Goal: Task Accomplishment & Management: Use online tool/utility

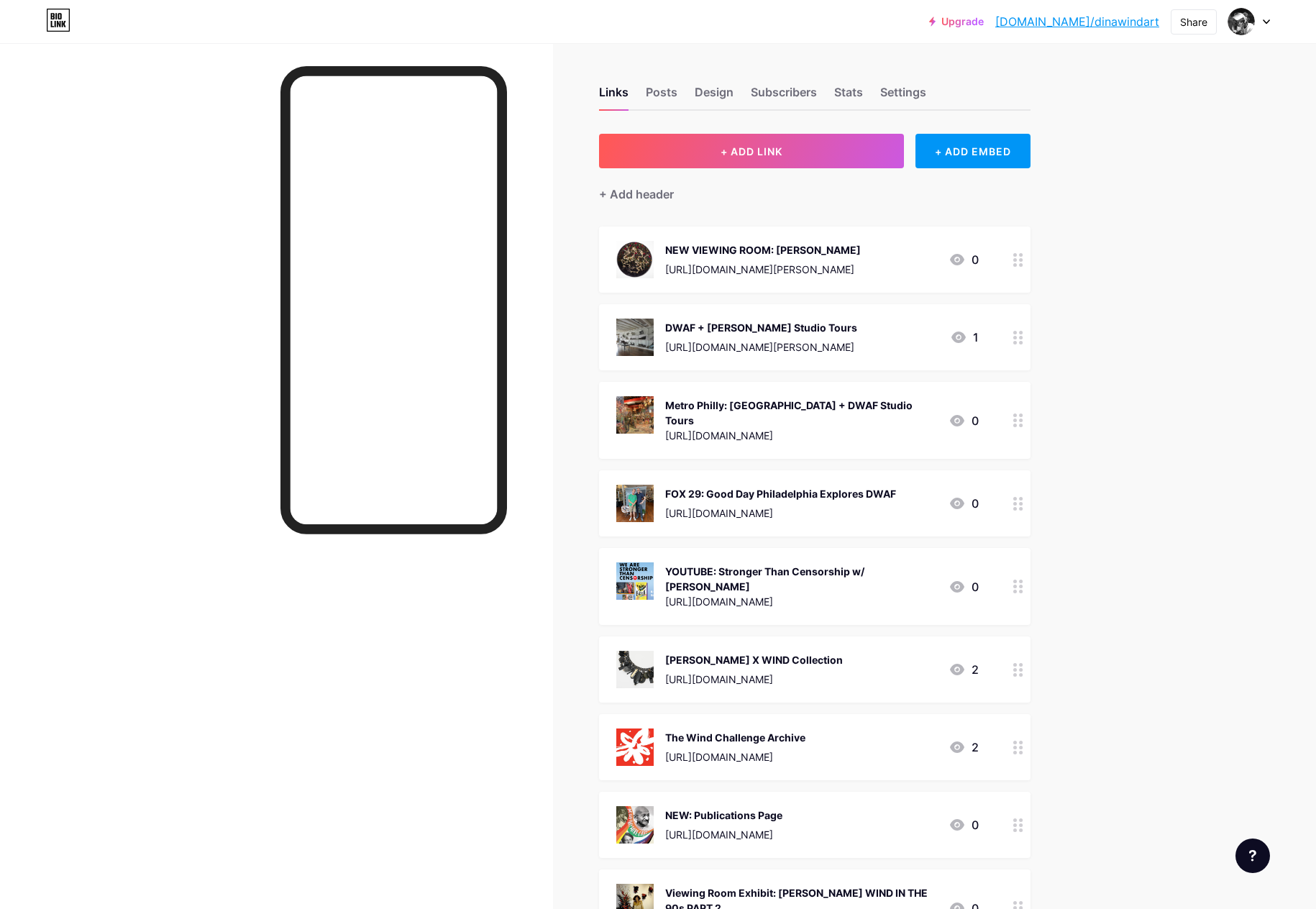
click at [716, 564] on div "YOUTUBE: Stronger Than Censorship w/ [PERSON_NAME]" at bounding box center [801, 579] width 272 height 31
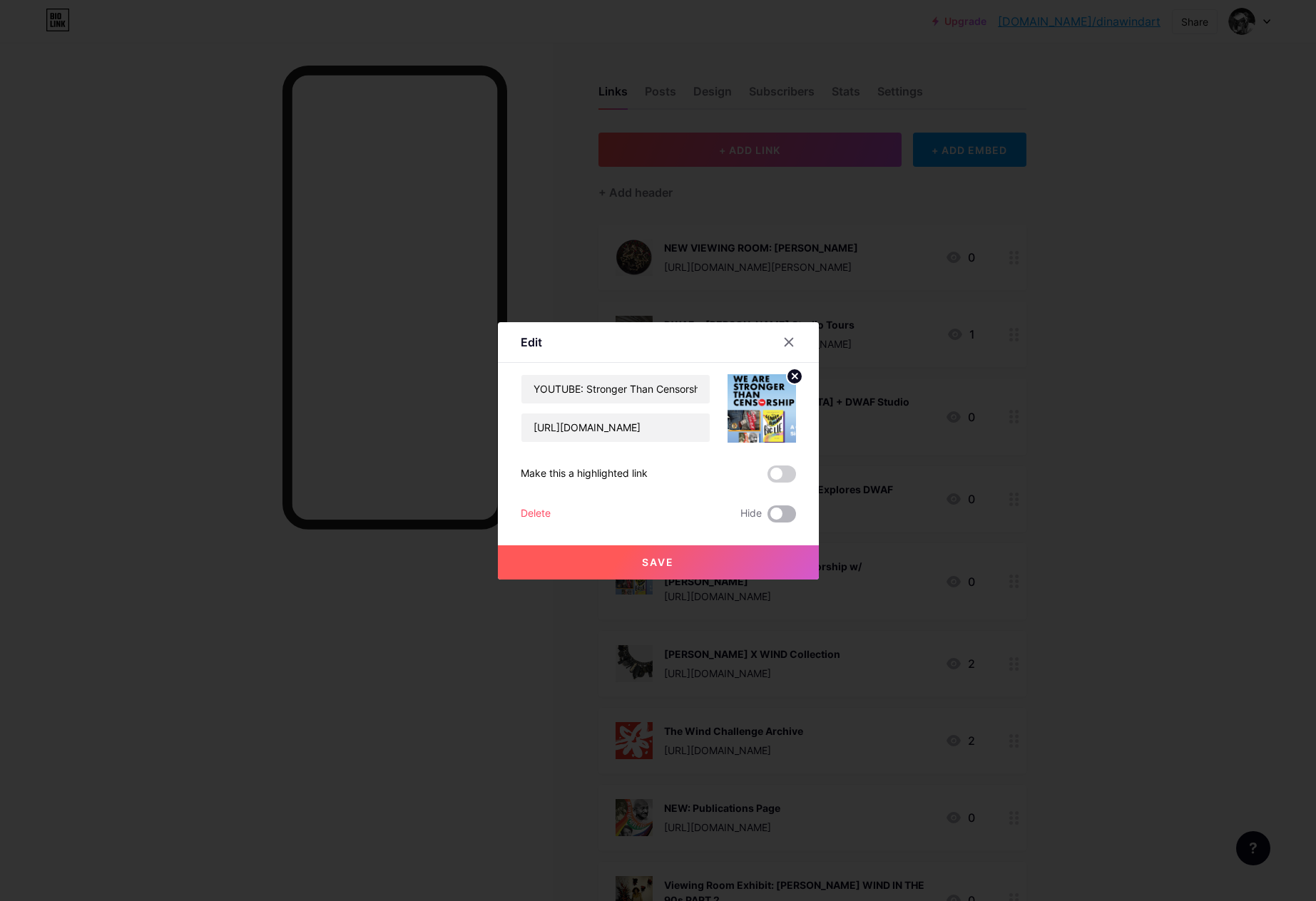
click at [778, 516] on span at bounding box center [782, 513] width 29 height 17
click at [768, 518] on input "checkbox" at bounding box center [768, 518] width 0 height 0
click at [734, 565] on button "Save" at bounding box center [658, 563] width 321 height 34
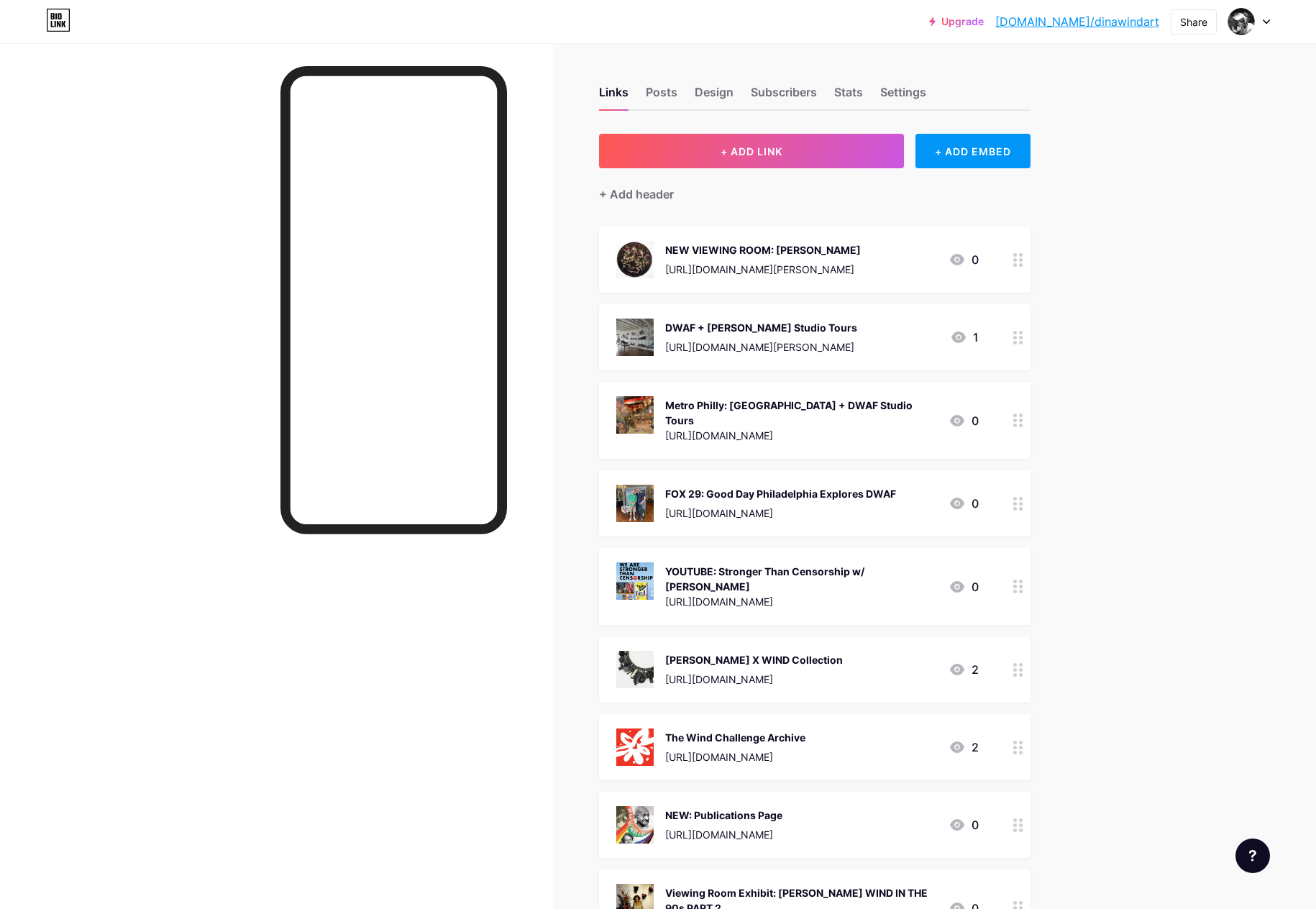
click at [787, 428] on div "[URL][DOMAIN_NAME]" at bounding box center [801, 435] width 272 height 15
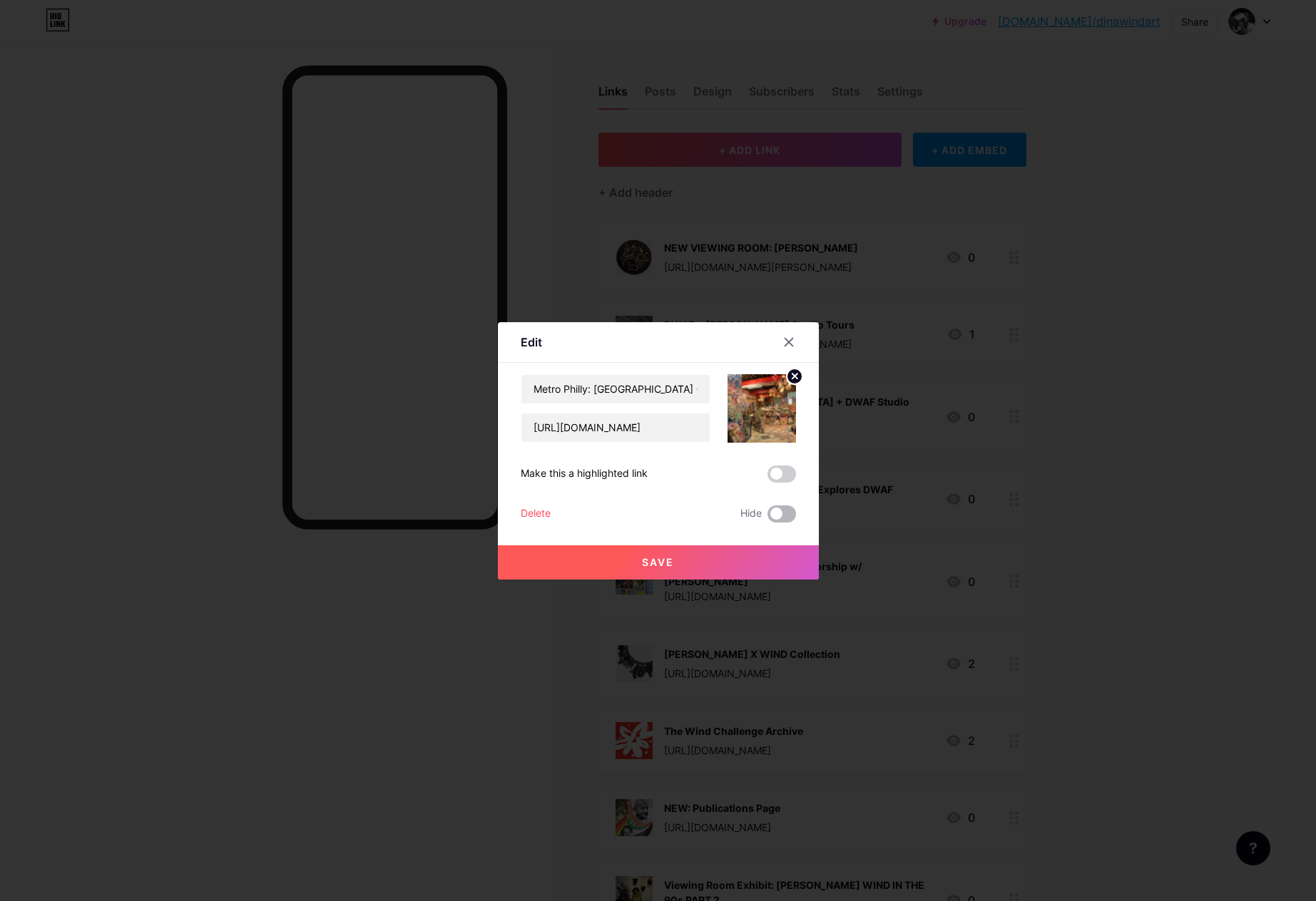
click at [777, 513] on span at bounding box center [782, 513] width 29 height 17
click at [768, 518] on input "checkbox" at bounding box center [768, 518] width 0 height 0
click at [731, 555] on button "Save" at bounding box center [658, 563] width 321 height 34
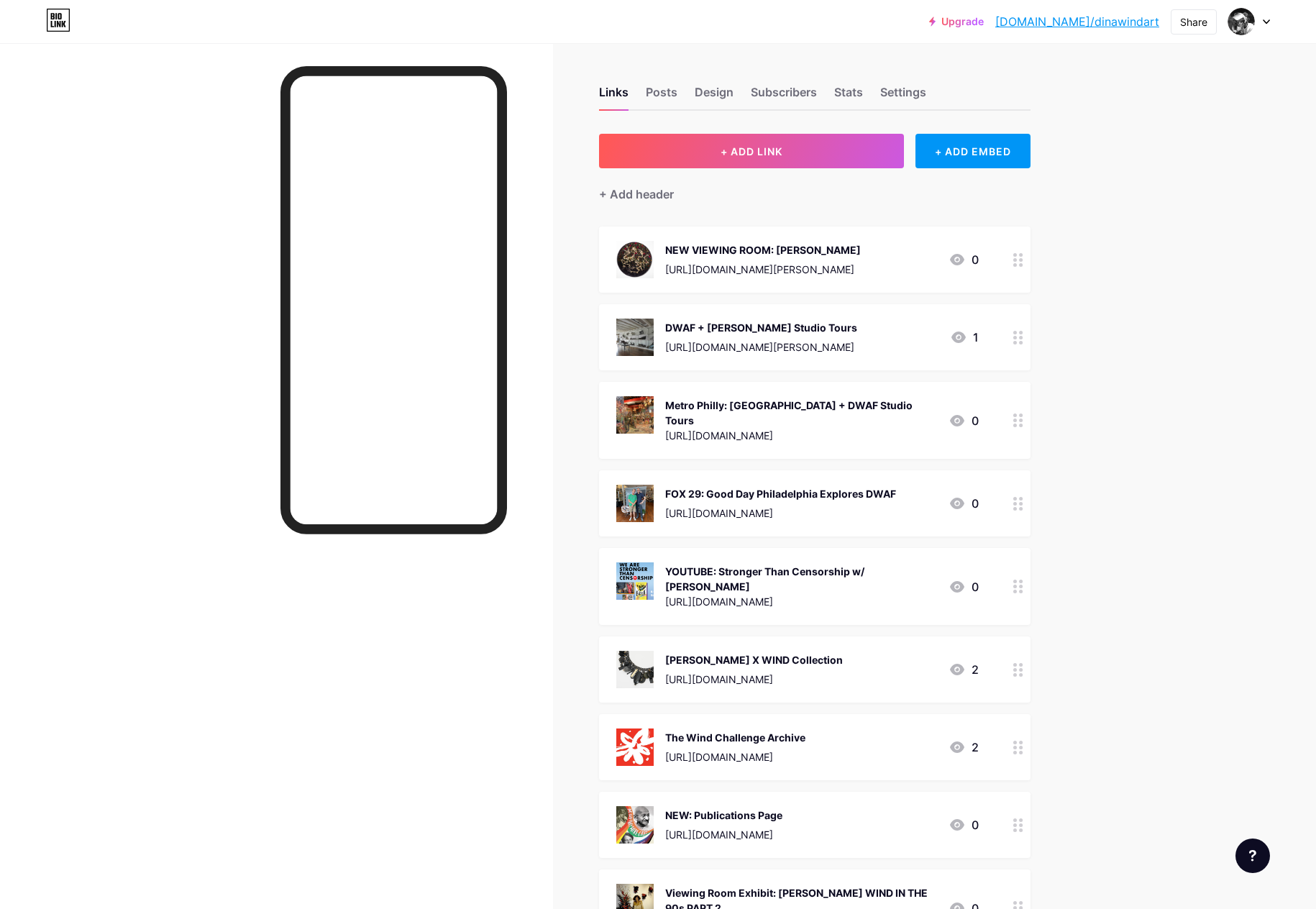
click at [812, 487] on div "FOX 29: Good Day Philadelphia Explores DWAF" at bounding box center [781, 494] width 231 height 15
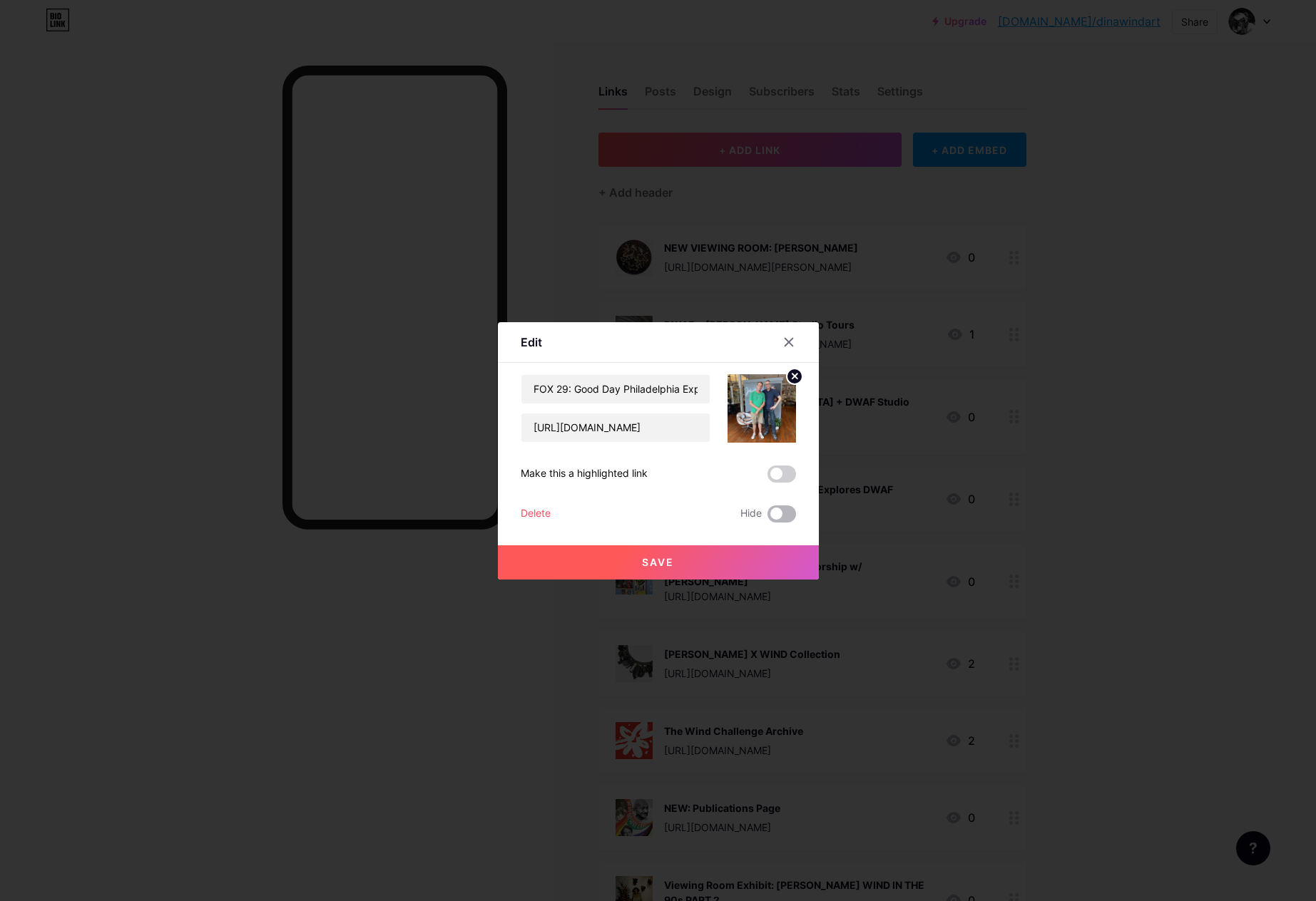
click at [783, 519] on span at bounding box center [782, 513] width 29 height 17
click at [768, 518] on input "checkbox" at bounding box center [768, 518] width 0 height 0
click at [763, 564] on button "Save" at bounding box center [658, 563] width 321 height 34
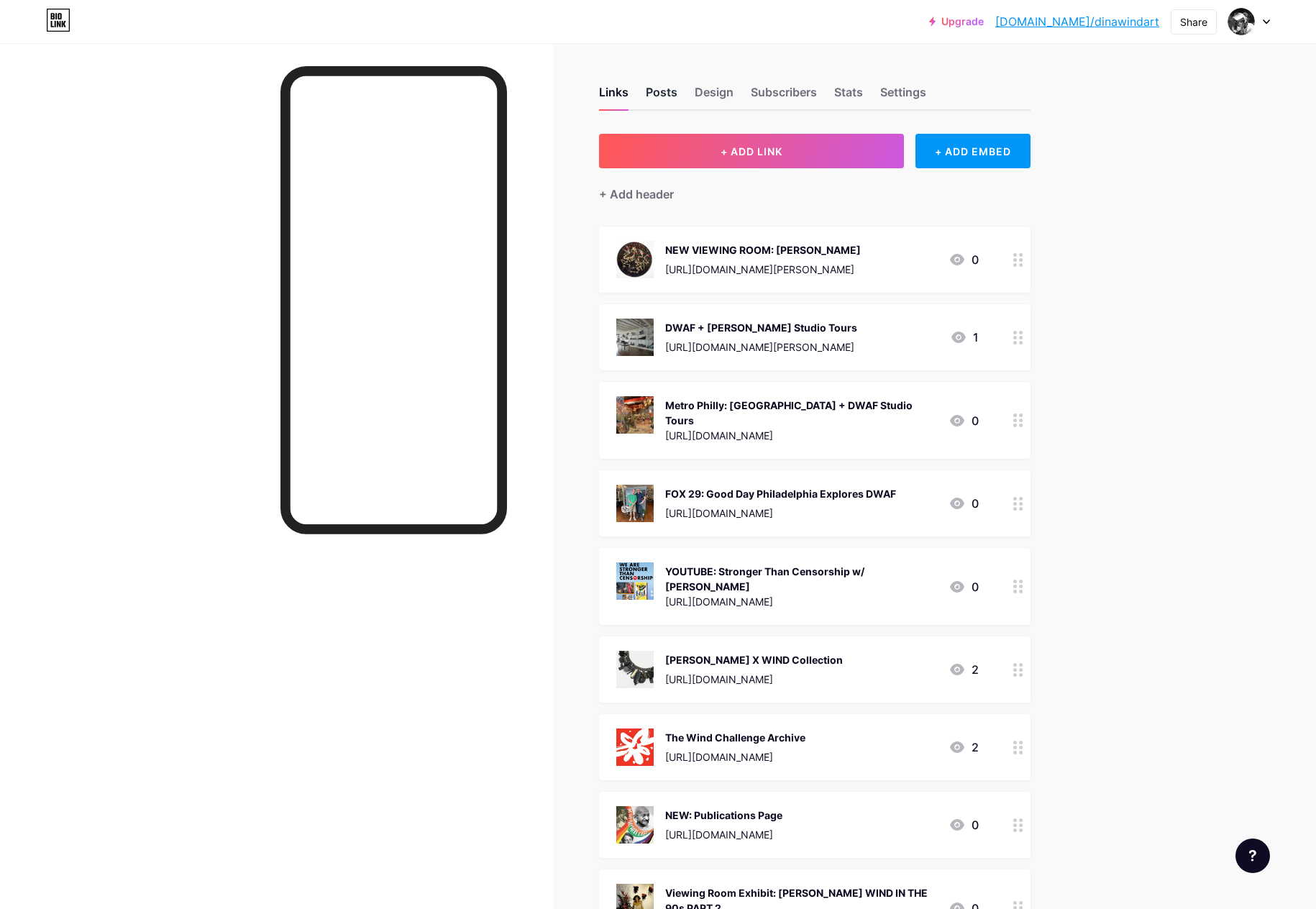
click at [670, 83] on div "Posts" at bounding box center [661, 96] width 31 height 26
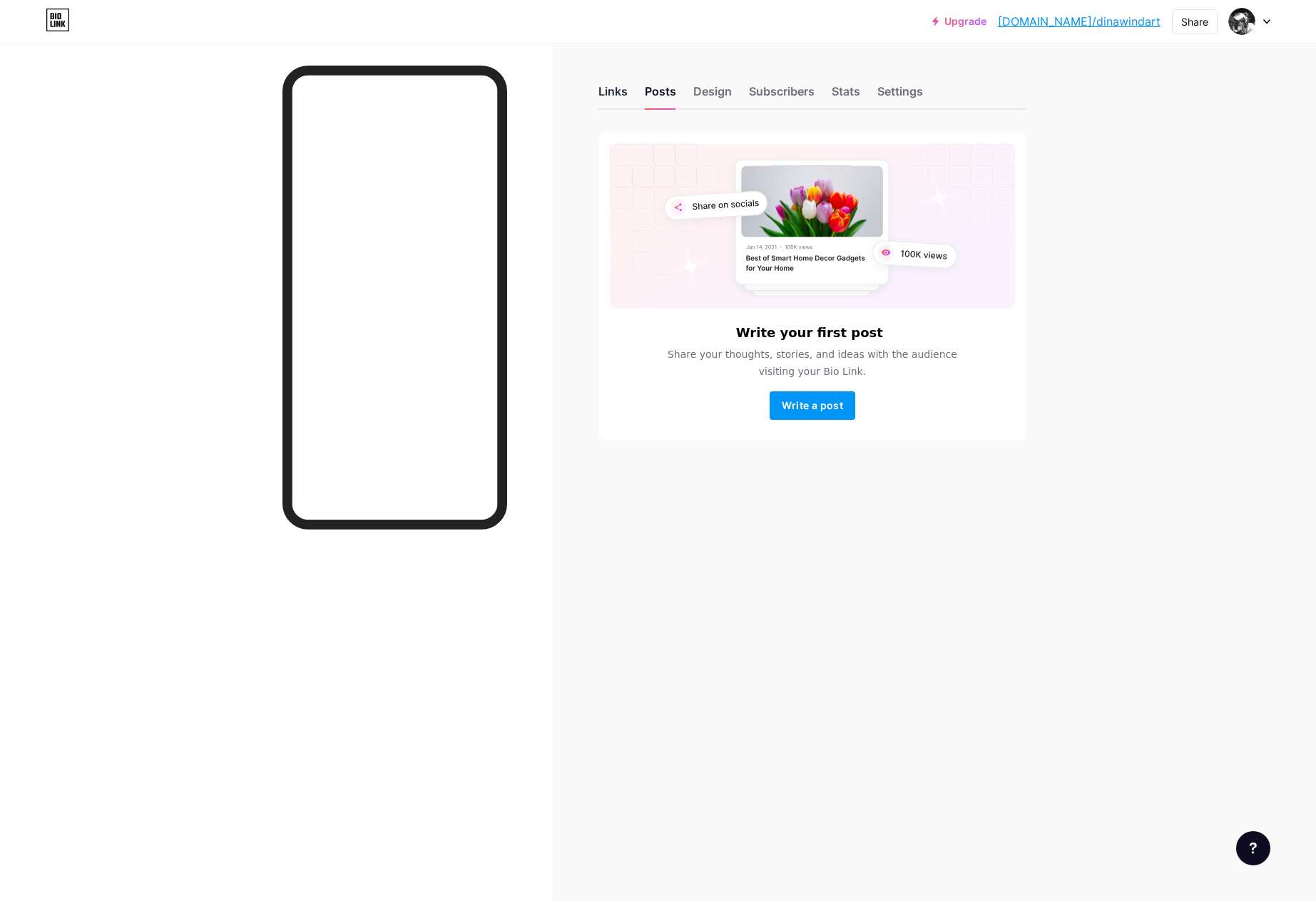
click at [623, 90] on div "Links" at bounding box center [613, 95] width 30 height 26
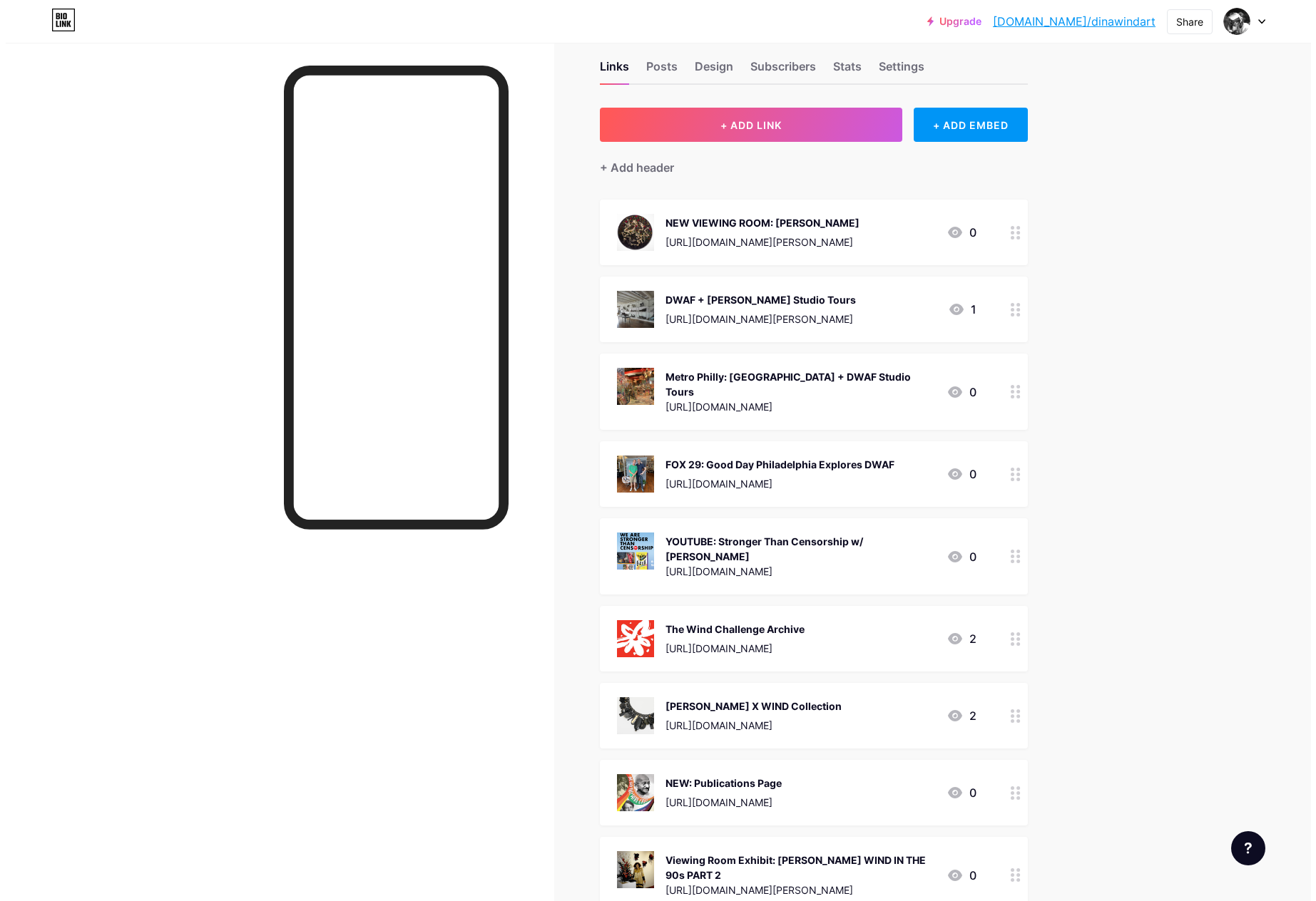
scroll to position [24, 0]
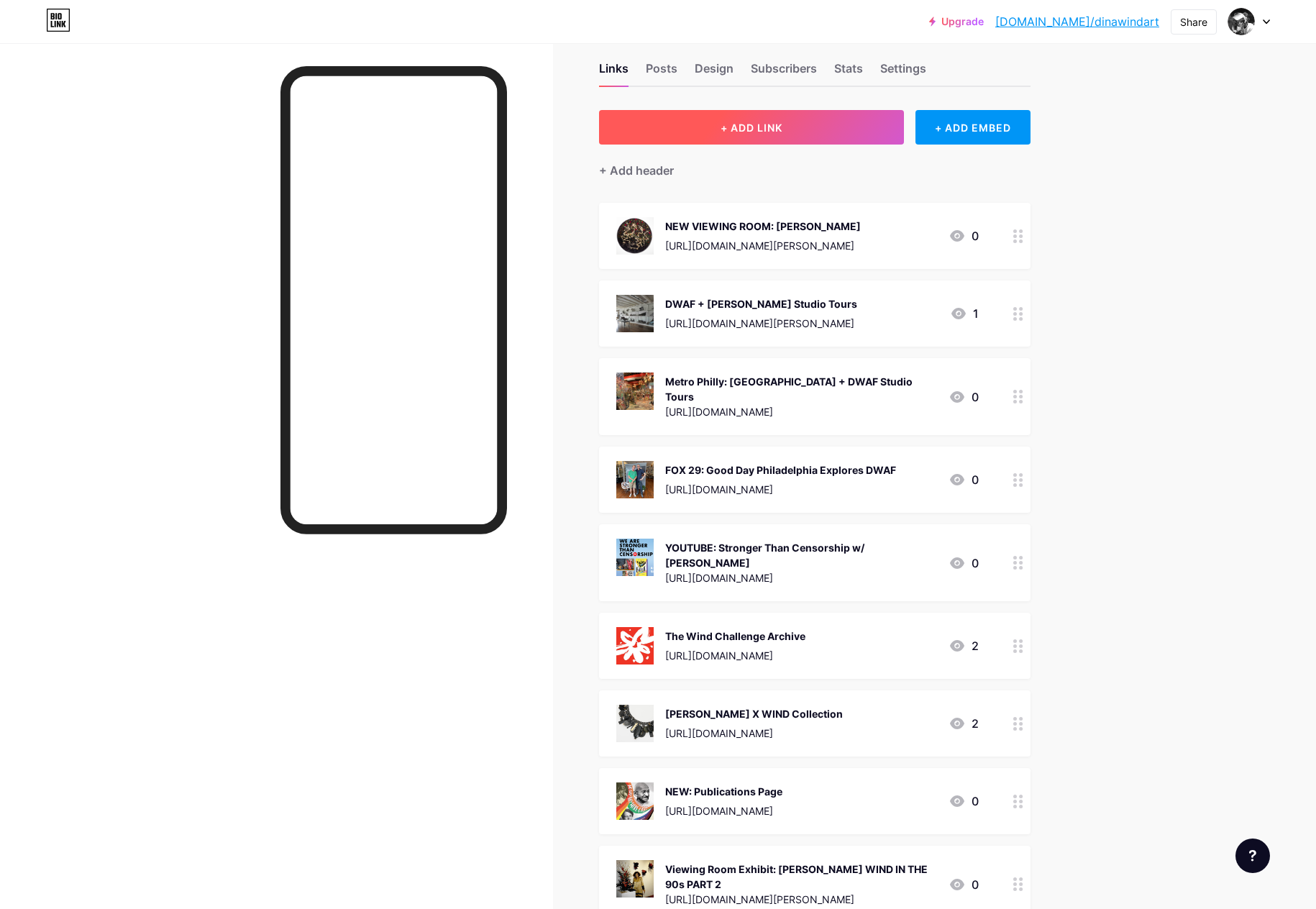
click at [727, 125] on span "+ ADD LINK" at bounding box center [751, 127] width 62 height 12
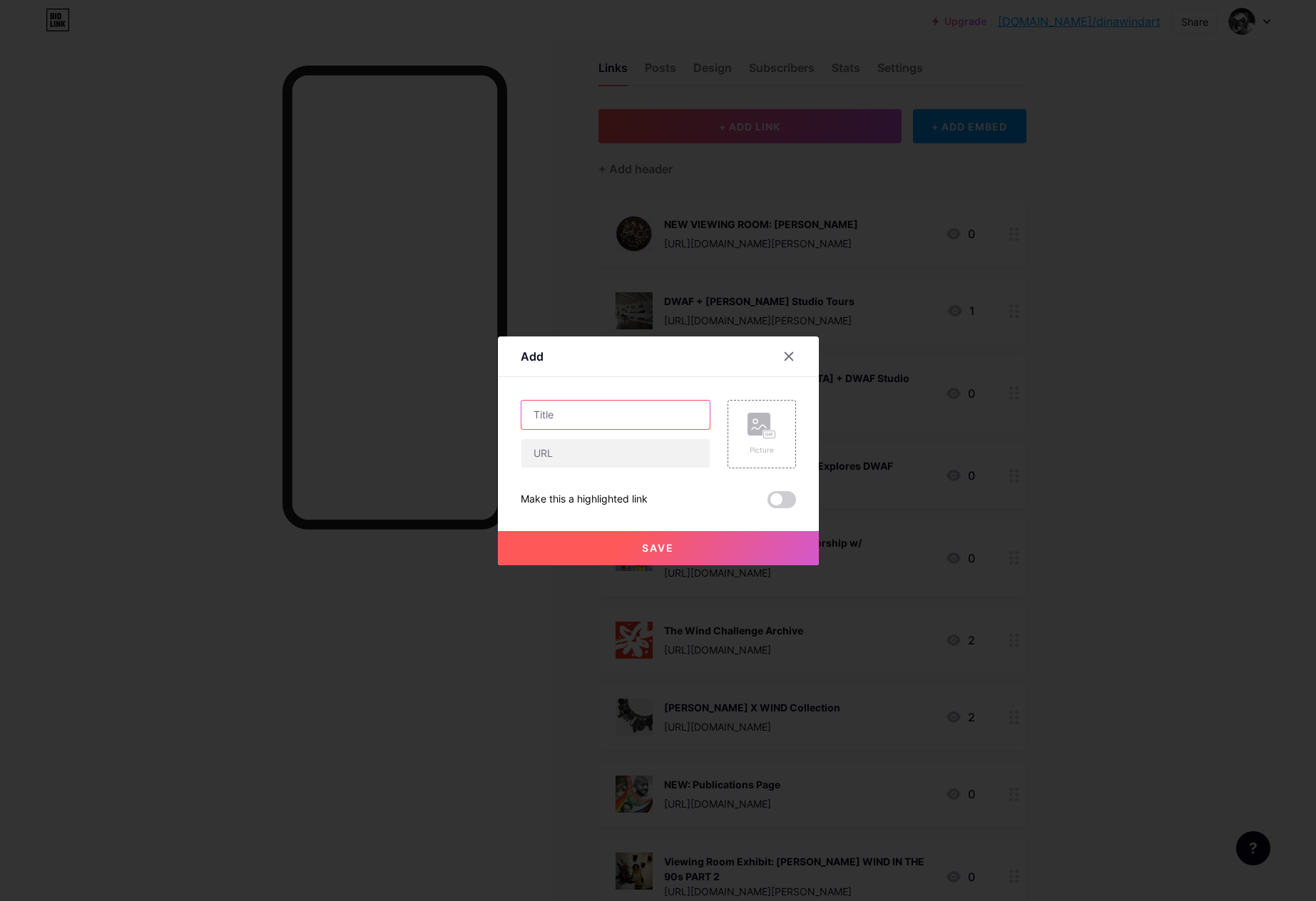
click at [616, 412] on input "text" at bounding box center [616, 415] width 188 height 29
click at [533, 415] on input "FALL FUNDRAISER" at bounding box center [616, 415] width 188 height 29
type input "ATTEND OUR FALL FUNDRAISER"
click at [605, 446] on input "text" at bounding box center [616, 453] width 188 height 29
click at [753, 429] on rect at bounding box center [759, 424] width 23 height 23
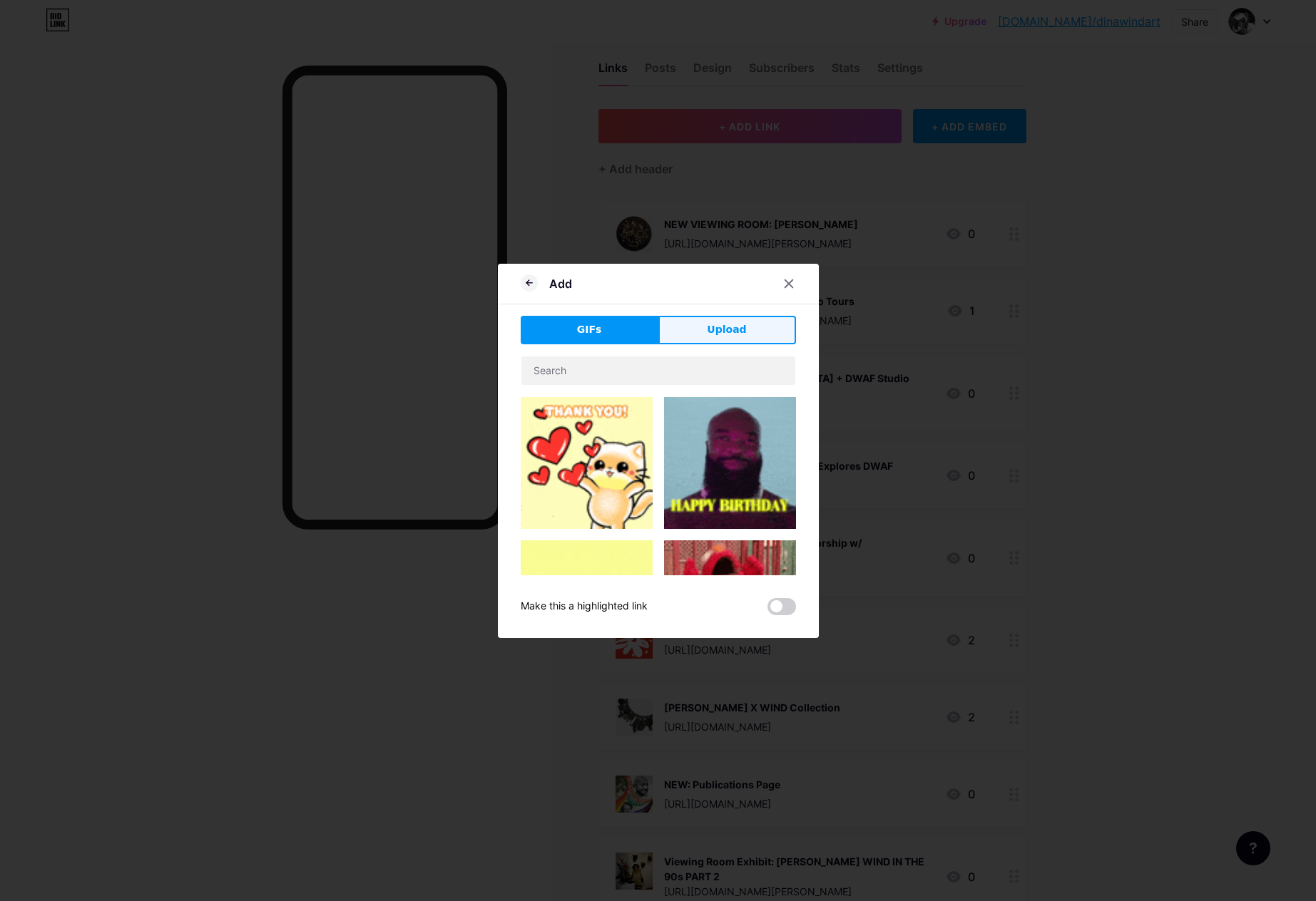
click at [737, 335] on span "Upload" at bounding box center [726, 329] width 39 height 15
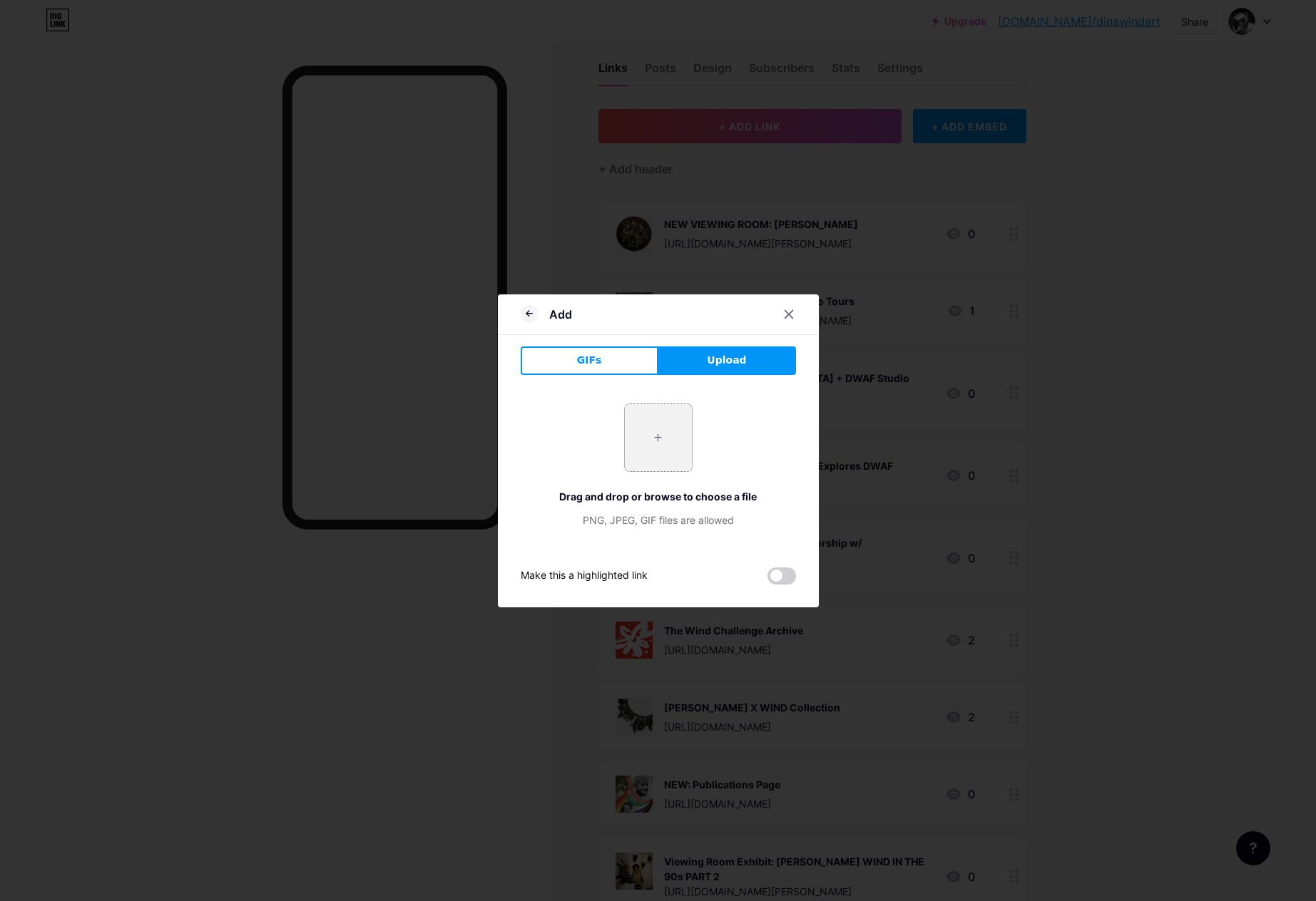
click at [666, 437] on input "file" at bounding box center [658, 437] width 67 height 67
type input "C:\fakepath\McCormack_StillRipe (1).jpg"
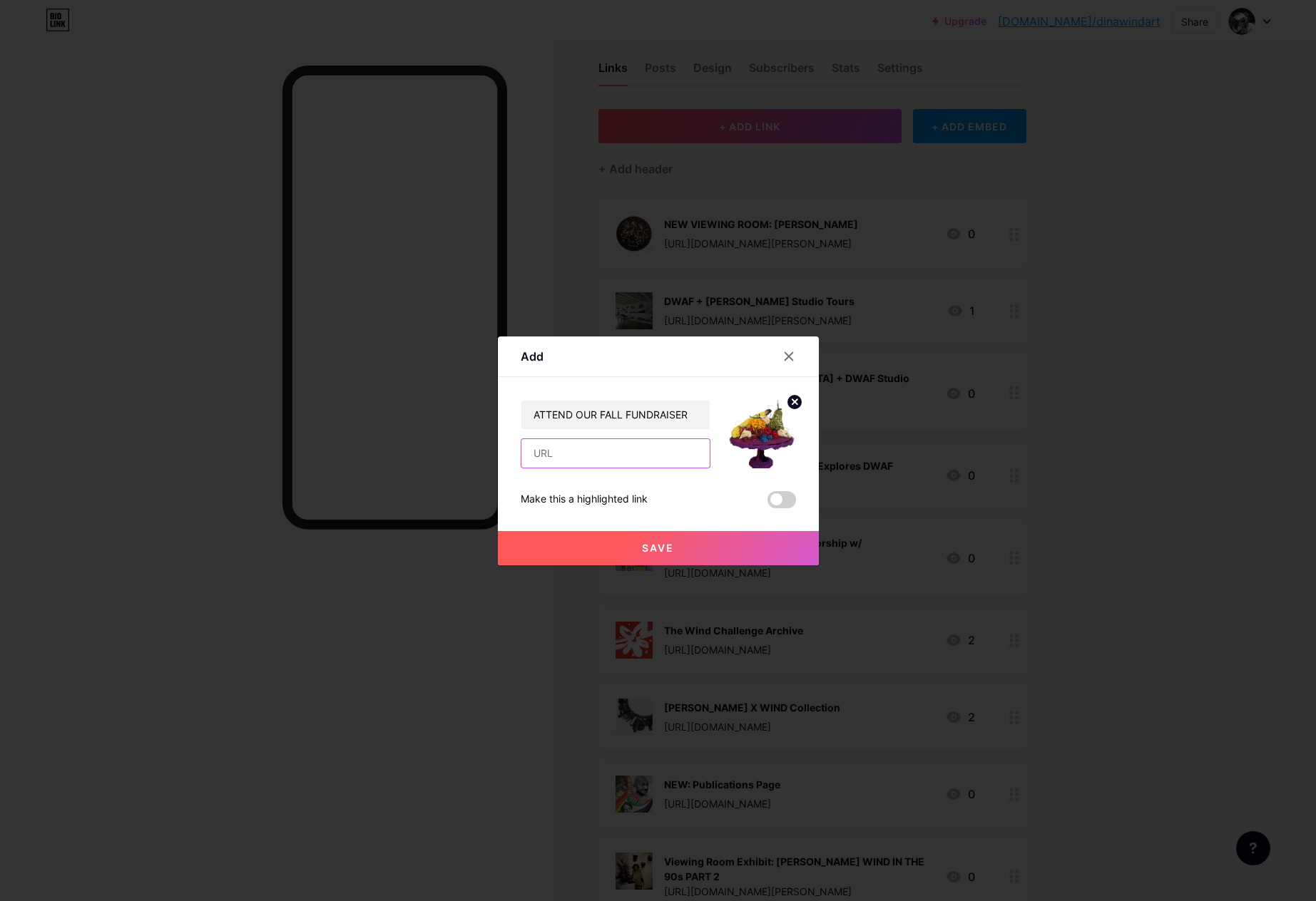
click at [564, 455] on input "text" at bounding box center [616, 453] width 188 height 29
paste input "[URL][DOMAIN_NAME][PERSON_NAME]"
type input "[URL][DOMAIN_NAME][PERSON_NAME]"
click at [613, 543] on button "Save" at bounding box center [658, 548] width 321 height 34
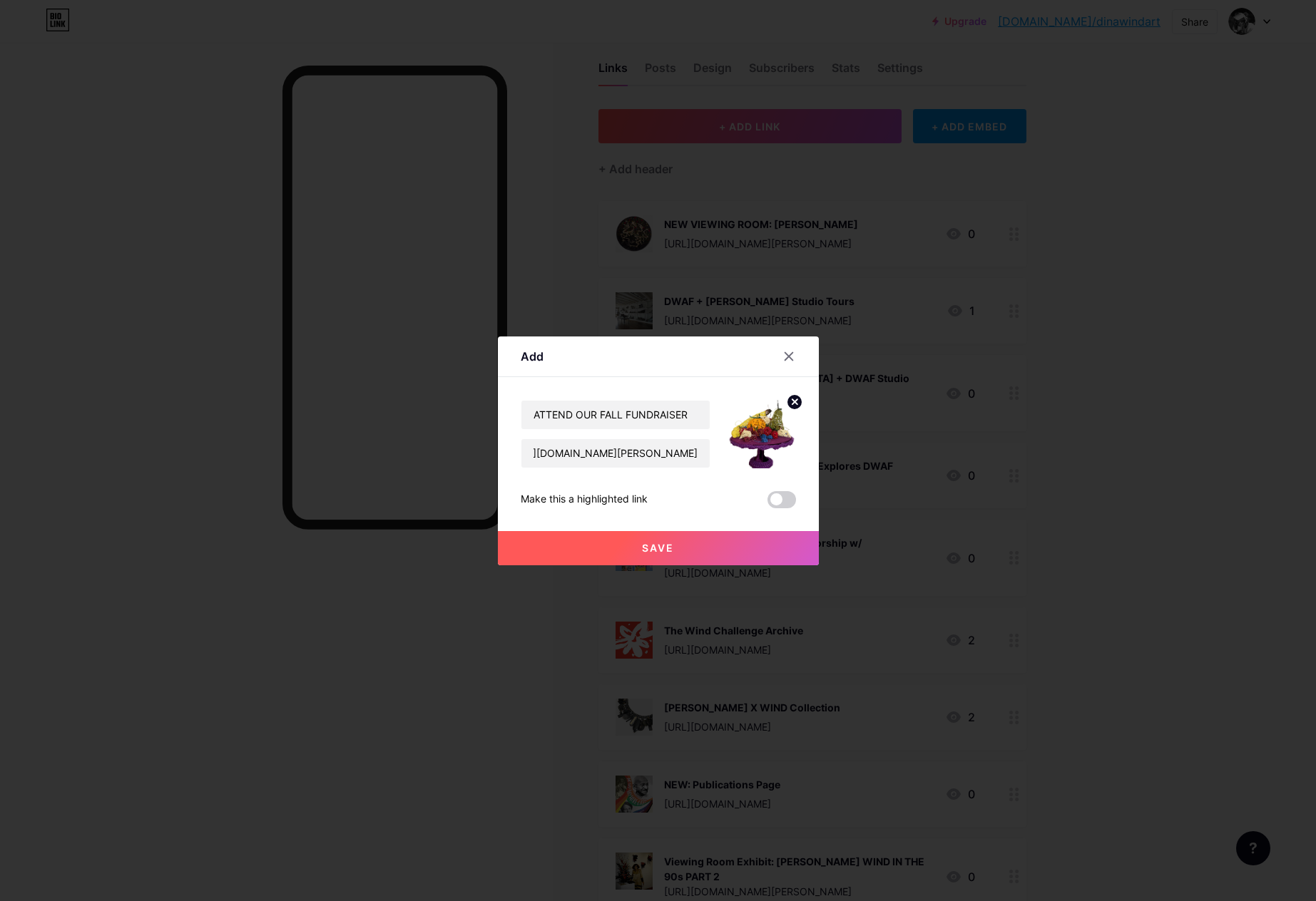
scroll to position [0, 0]
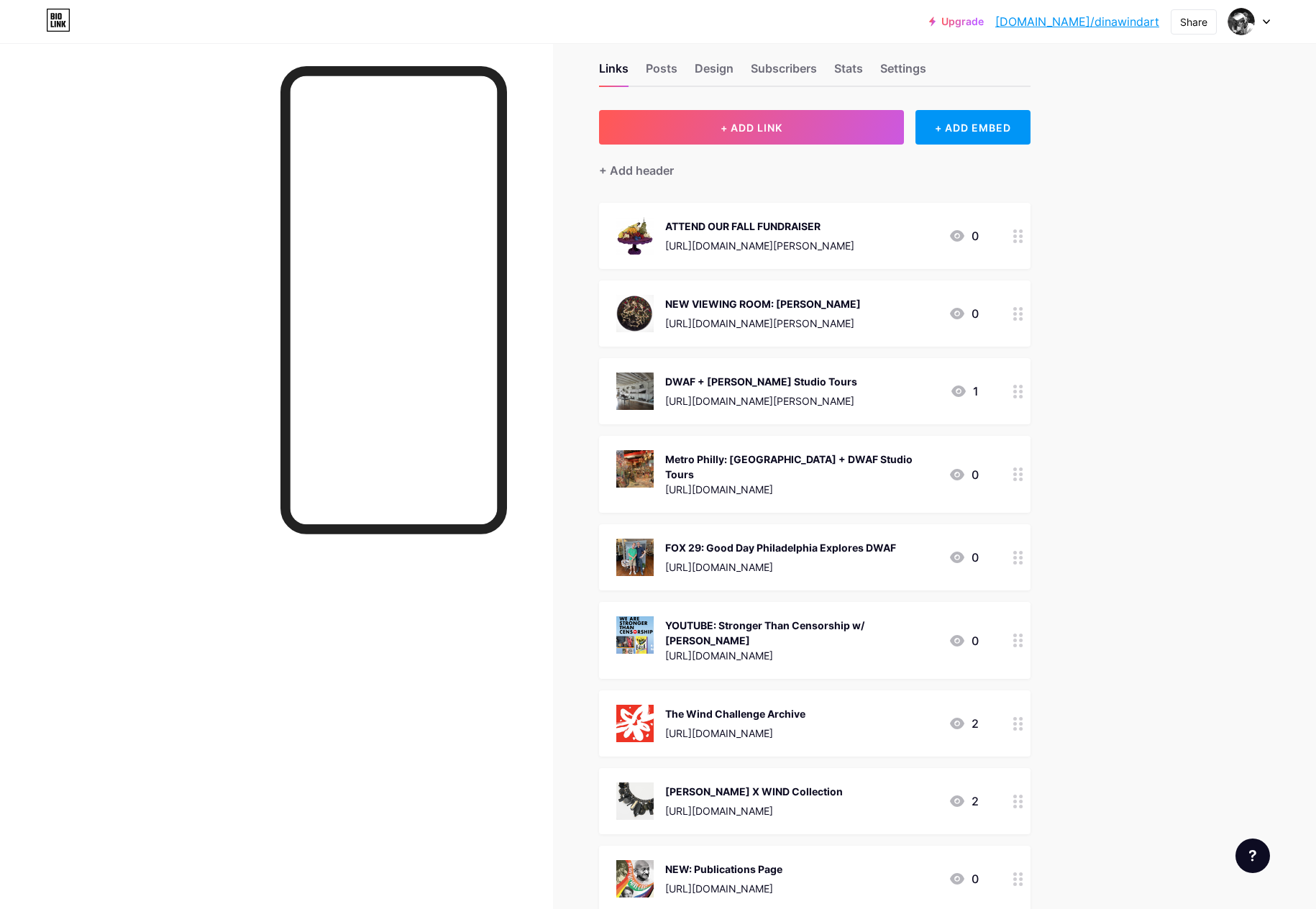
click at [854, 223] on div "ATTEND OUR FALL FUNDRAISER" at bounding box center [760, 226] width 189 height 15
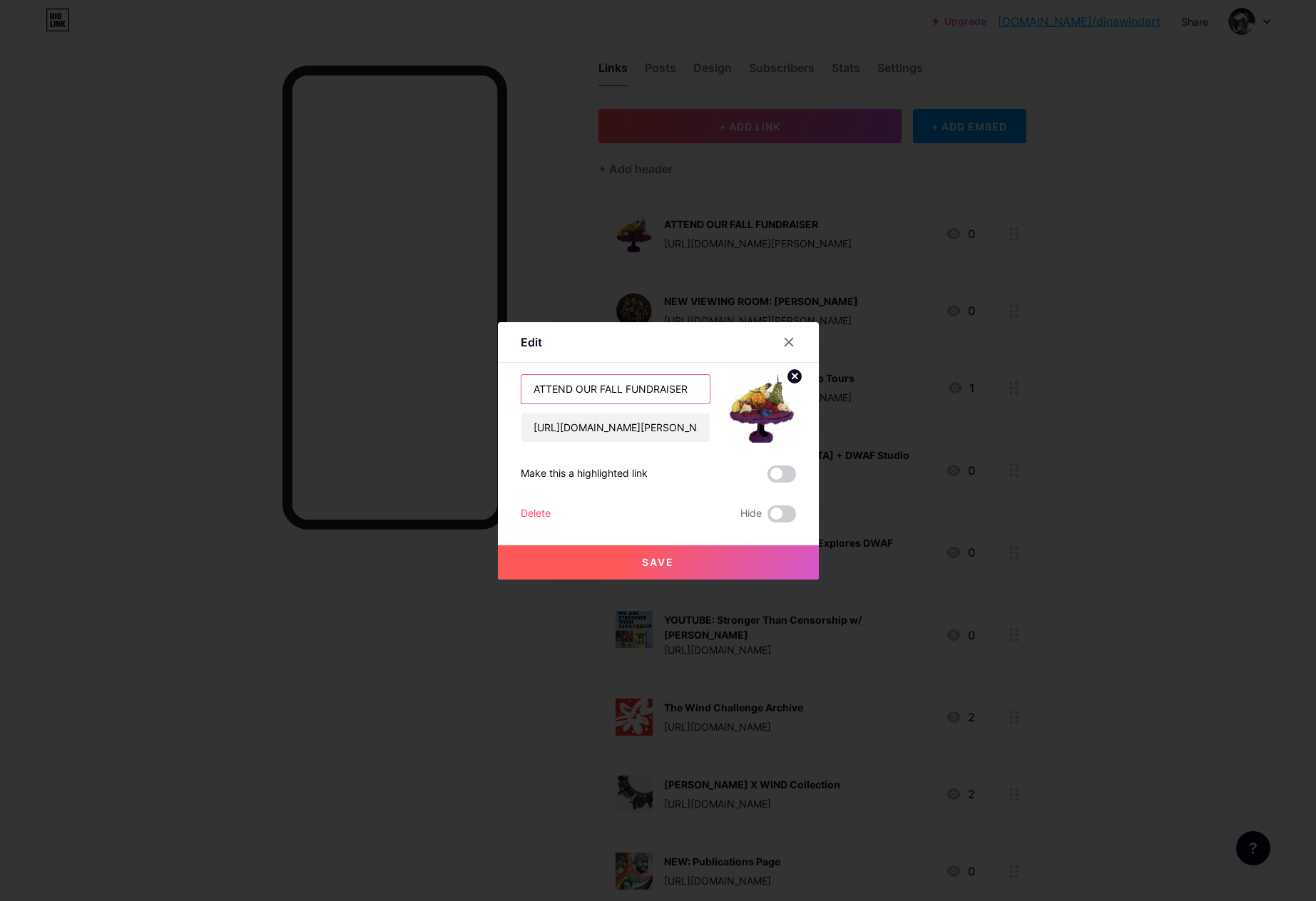
click at [577, 387] on input "ATTEND OUR FALL FUNDRAISER" at bounding box center [616, 389] width 188 height 29
click at [600, 386] on input "ATTEND OUR FALL FUNDRAISER" at bounding box center [616, 389] width 188 height 29
type input "ATTEND OUR FIRST FALL FUNDRAISER"
click at [666, 551] on button "Save" at bounding box center [658, 563] width 321 height 34
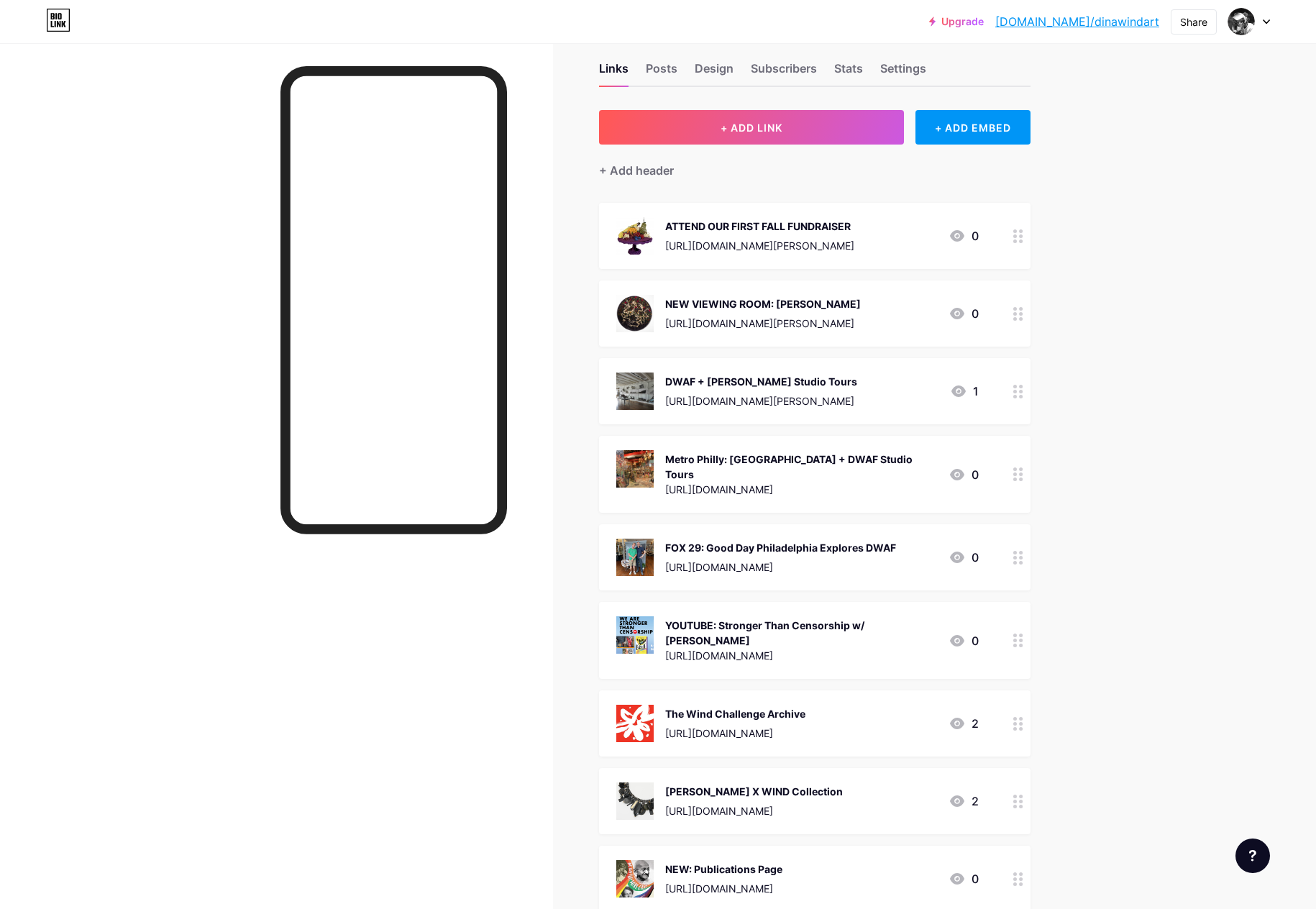
click at [800, 230] on div "ATTEND OUR FIRST FALL FUNDRAISER" at bounding box center [760, 226] width 189 height 15
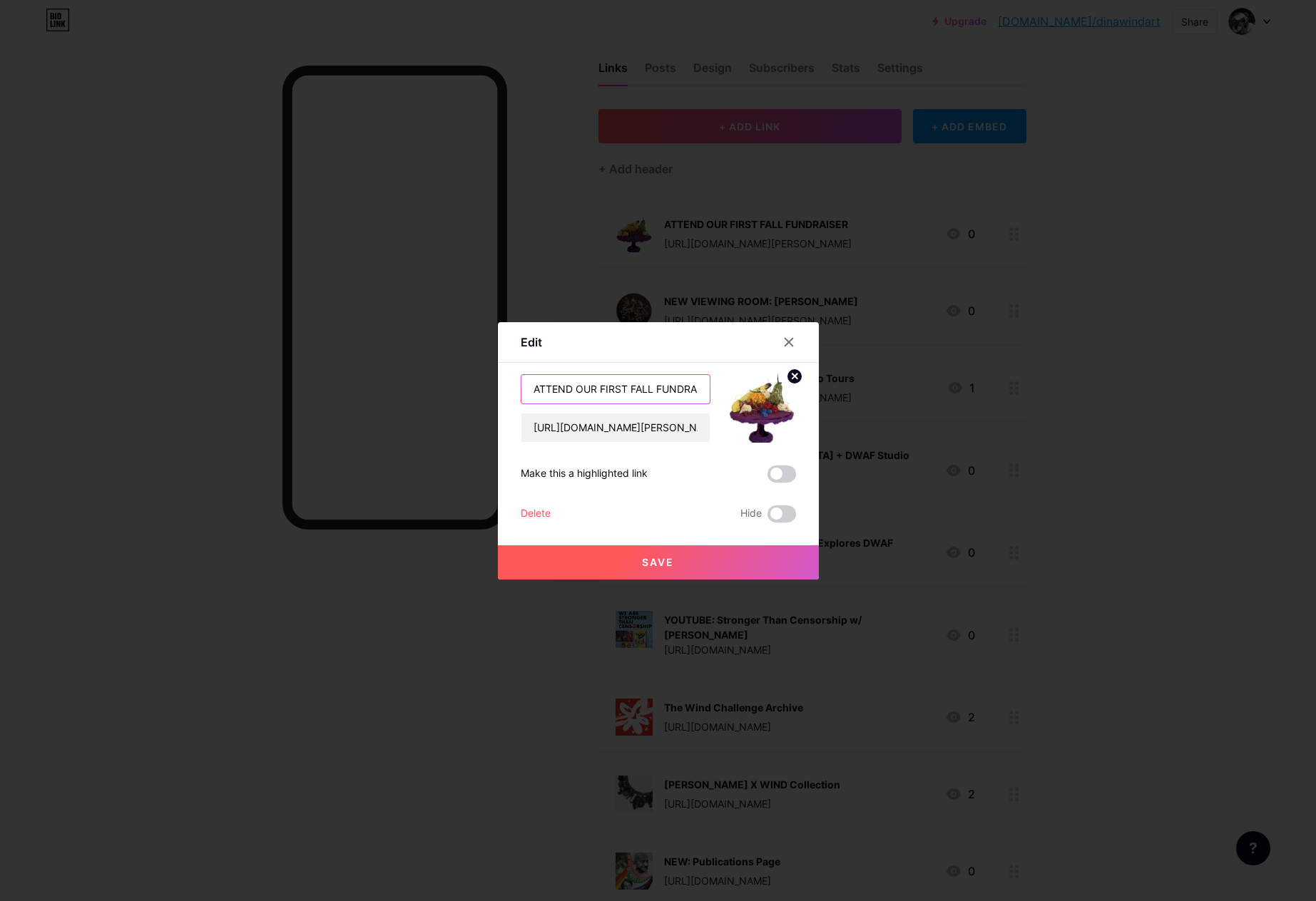
drag, startPoint x: 570, startPoint y: 389, endPoint x: 526, endPoint y: 388, distance: 44.0
click at [526, 388] on input "ATTEND OUR FIRST FALL FUNDRAISER" at bounding box center [616, 389] width 188 height 29
drag, startPoint x: 606, startPoint y: 390, endPoint x: 823, endPoint y: 378, distance: 217.3
click at [822, 379] on div "Edit Content YouTube Play YouTube video without leaving your page. ADD Vimeo Pl…" at bounding box center [658, 450] width 1316 height 901
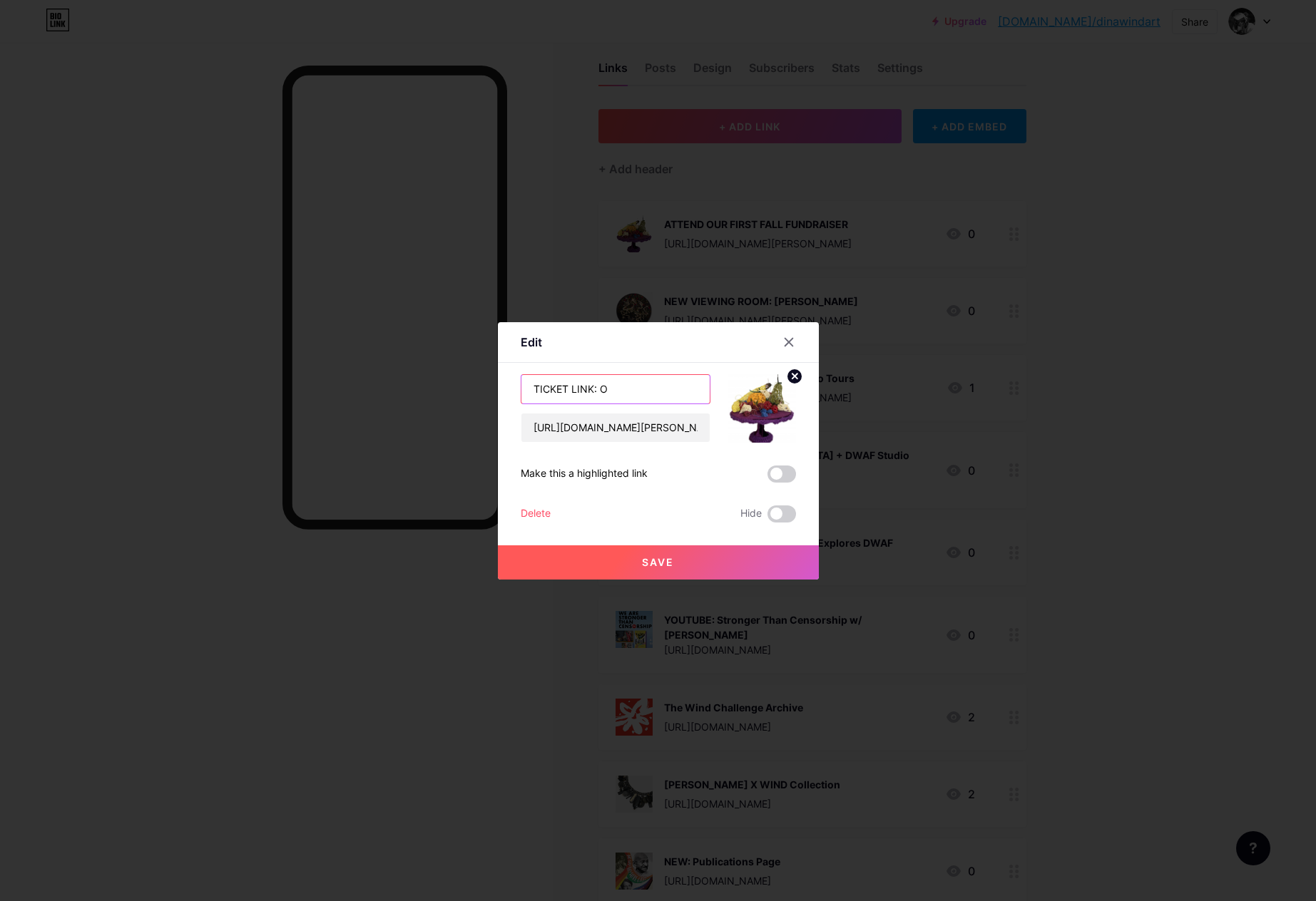
scroll to position [0, 0]
drag, startPoint x: 633, startPoint y: 394, endPoint x: 519, endPoint y: 383, distance: 114.5
click at [519, 383] on div "Edit Content YouTube Play YouTube video without leaving your page. ADD Vimeo Pl…" at bounding box center [658, 450] width 321 height 258
type input "FALL FUNDRAISER: An Evening With [PERSON_NAME]"
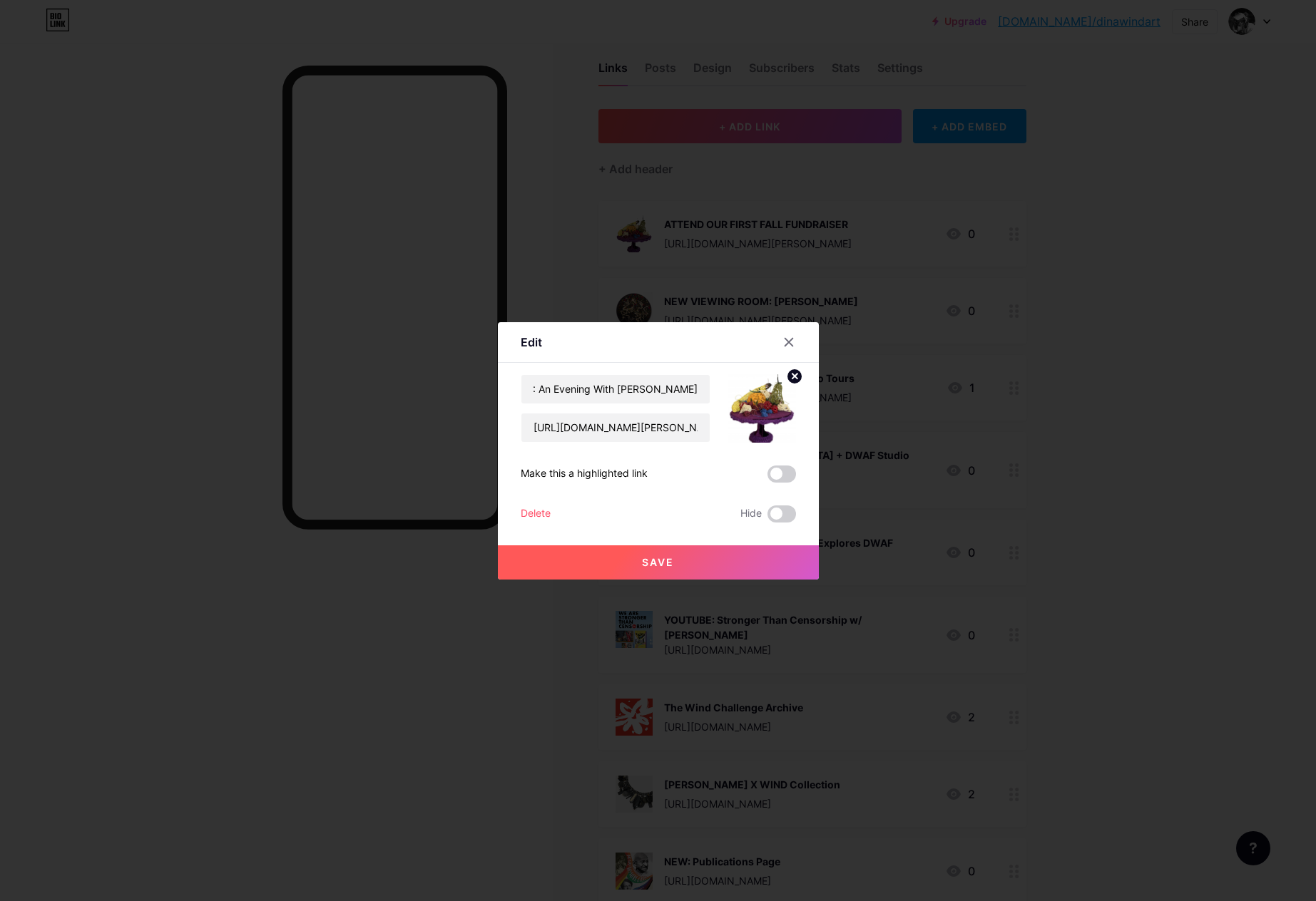
click at [712, 555] on button "Save" at bounding box center [658, 563] width 321 height 34
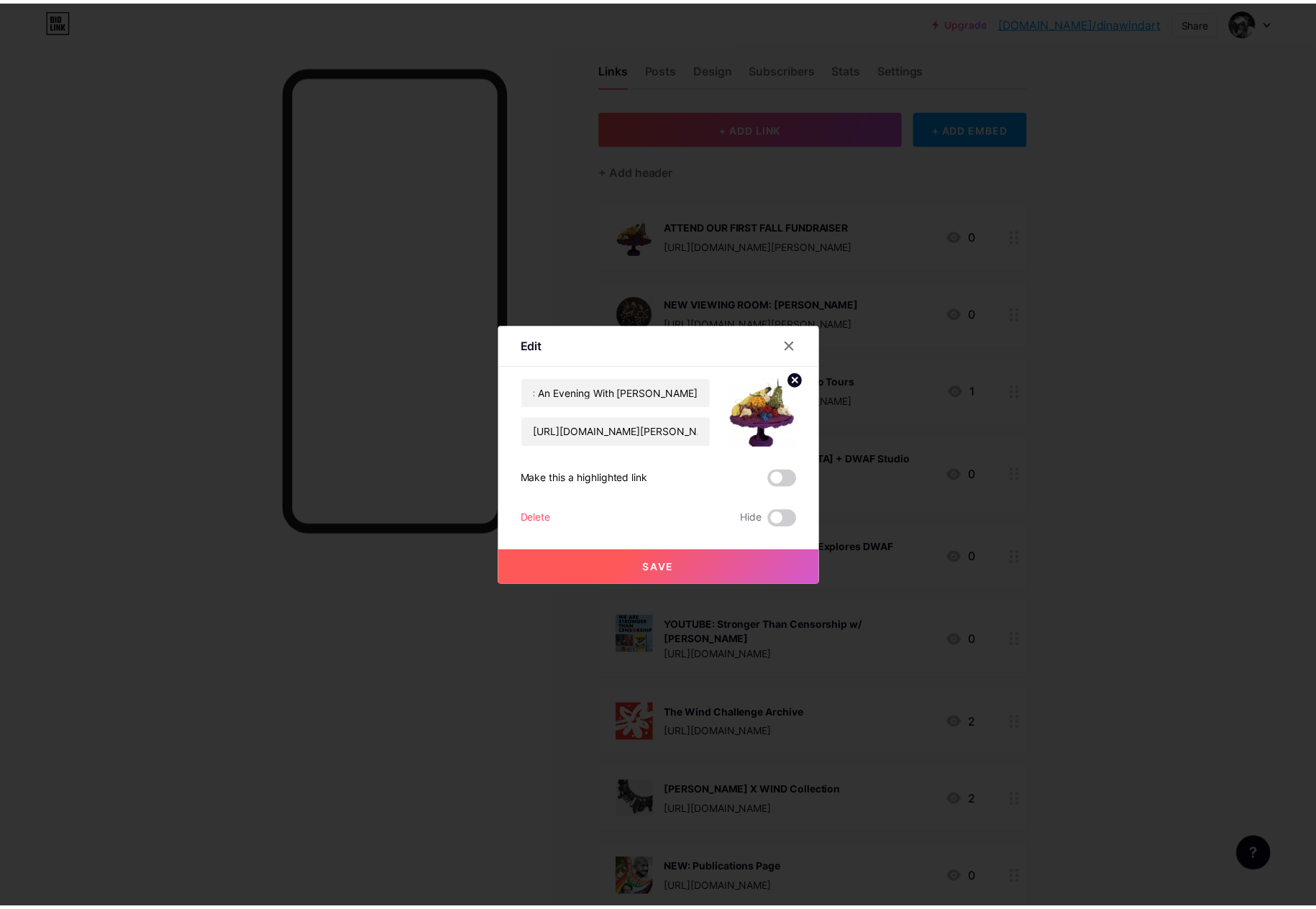
scroll to position [0, 0]
